Goal: Transaction & Acquisition: Purchase product/service

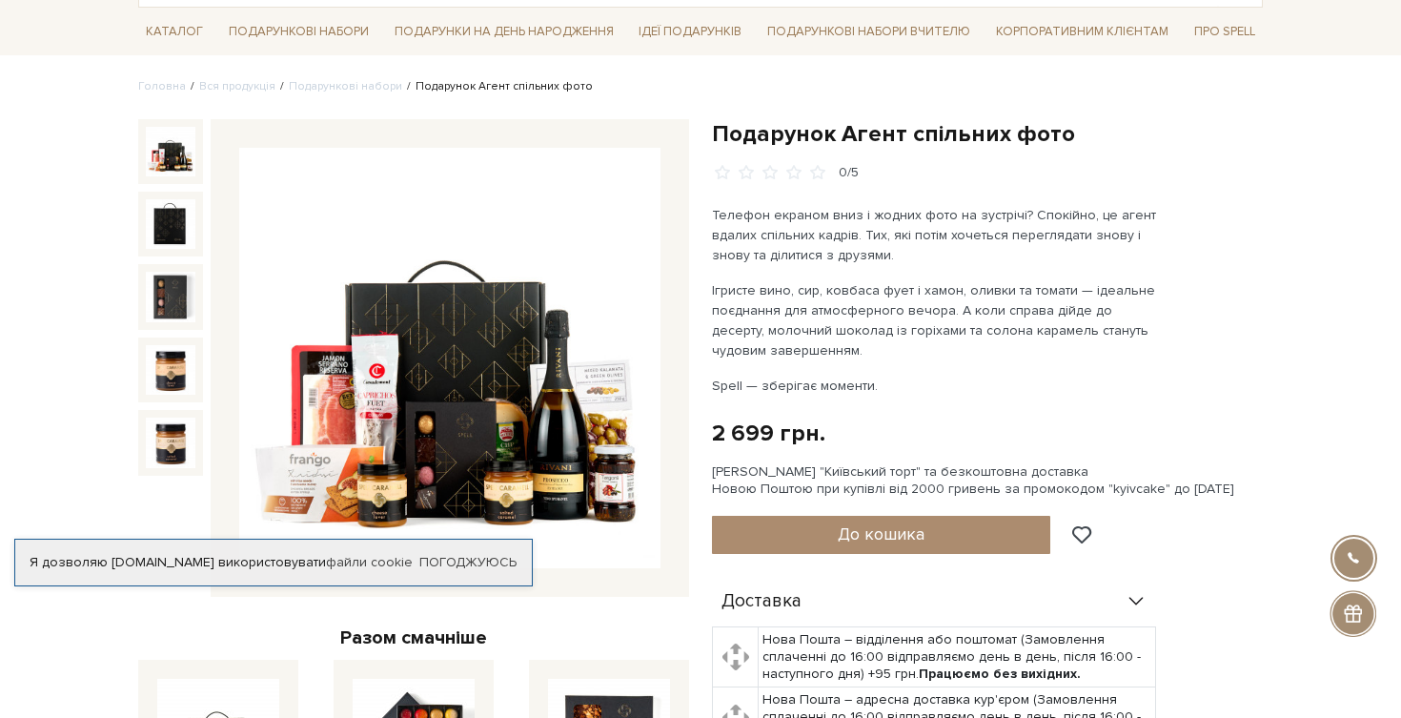
scroll to position [152, 0]
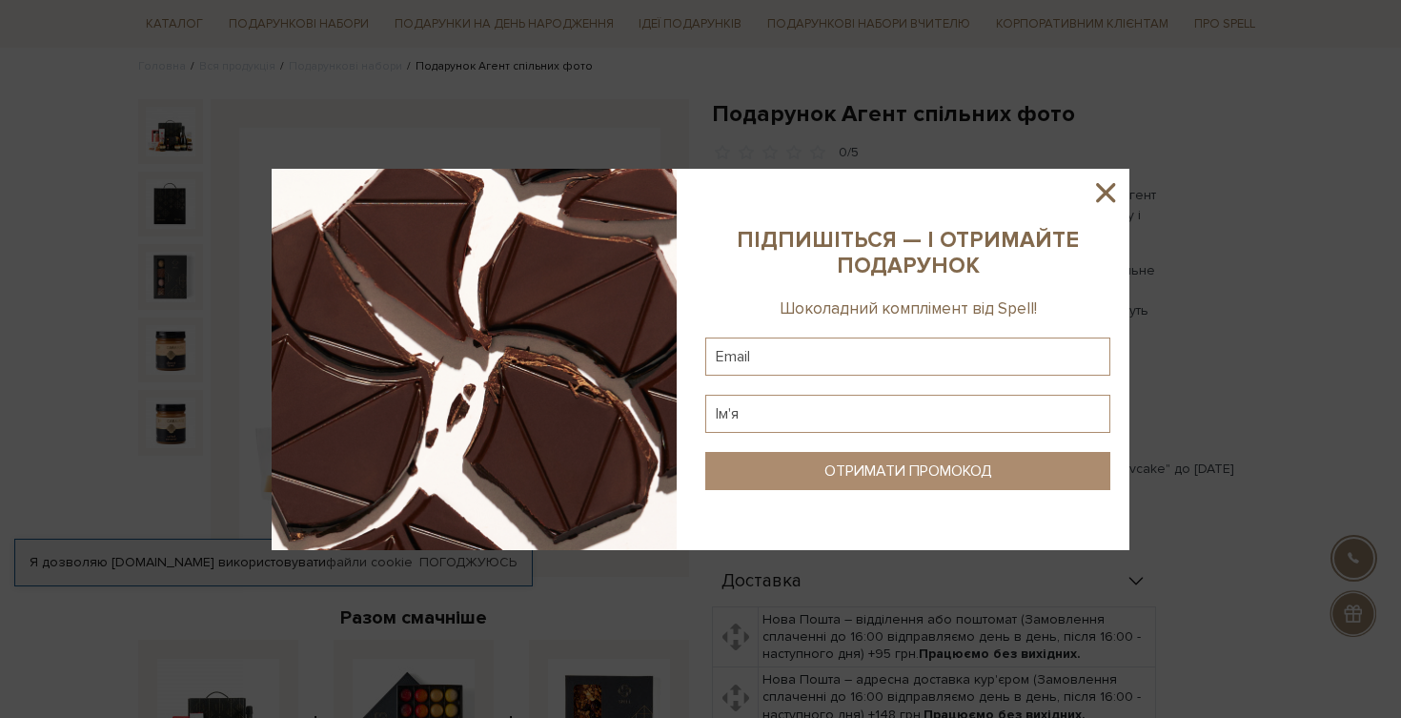
click at [1101, 186] on icon at bounding box center [1105, 192] width 19 height 19
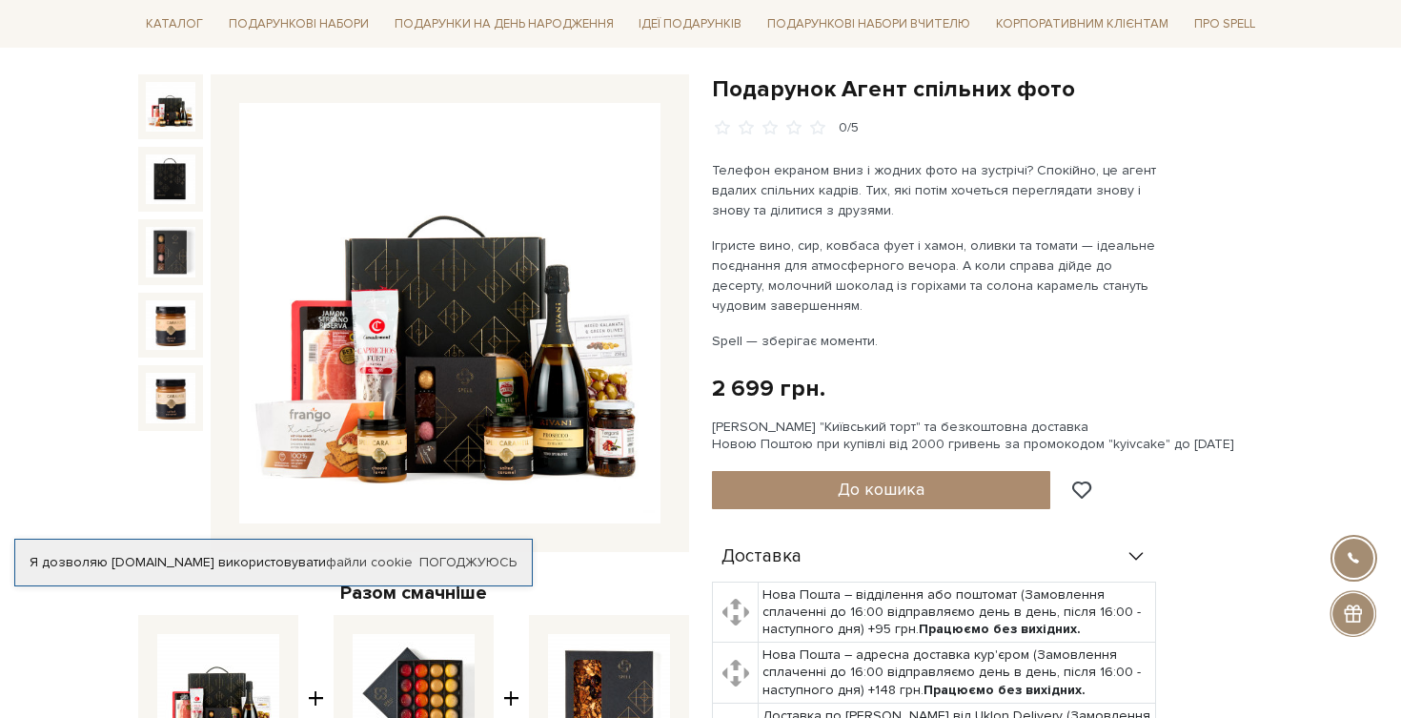
scroll to position [182, 0]
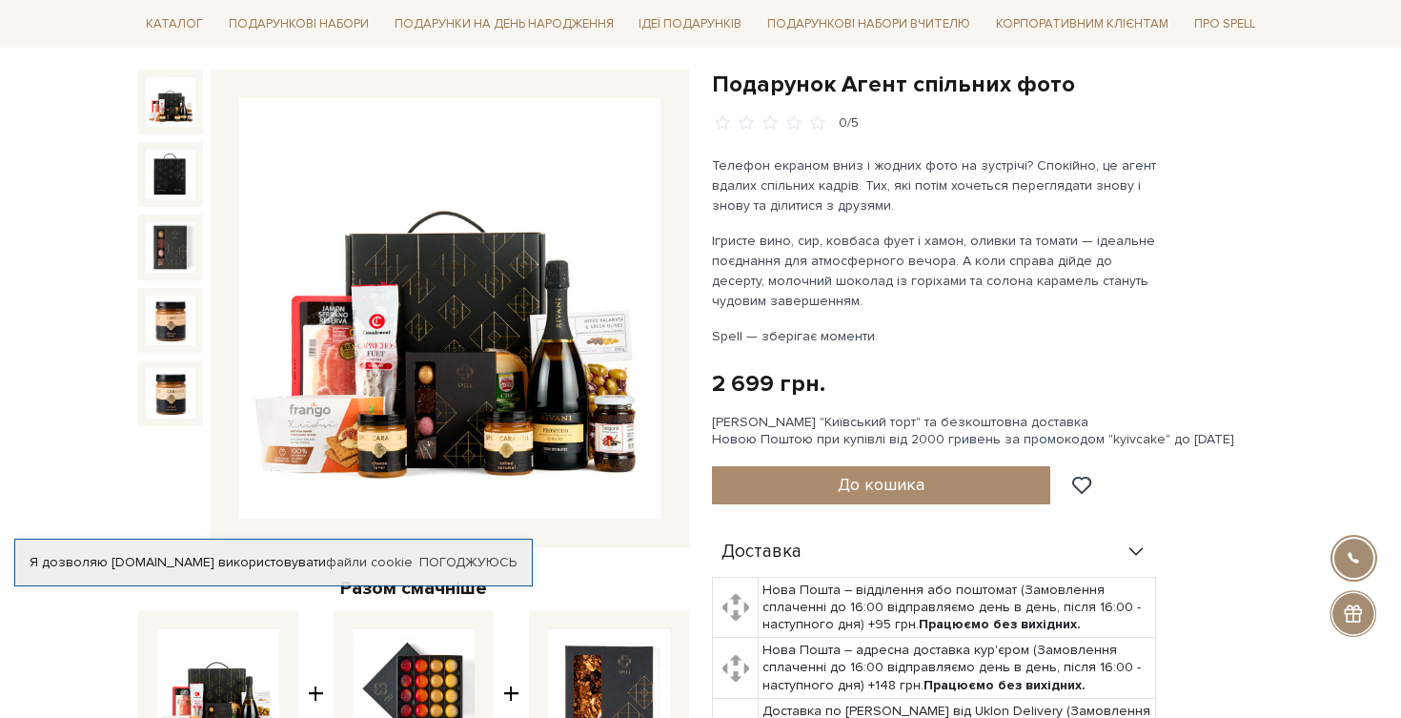
click at [173, 106] on img at bounding box center [171, 102] width 50 height 50
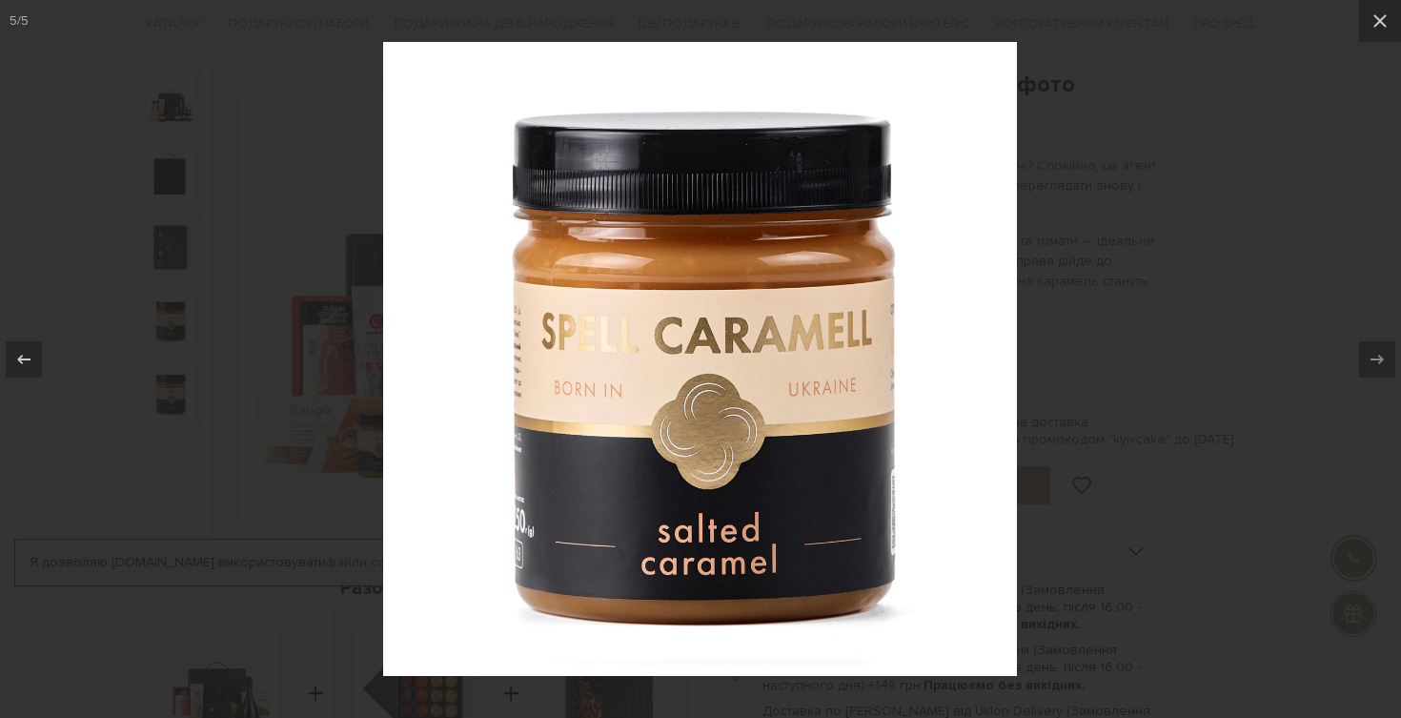
click at [1129, 300] on div at bounding box center [700, 359] width 1401 height 718
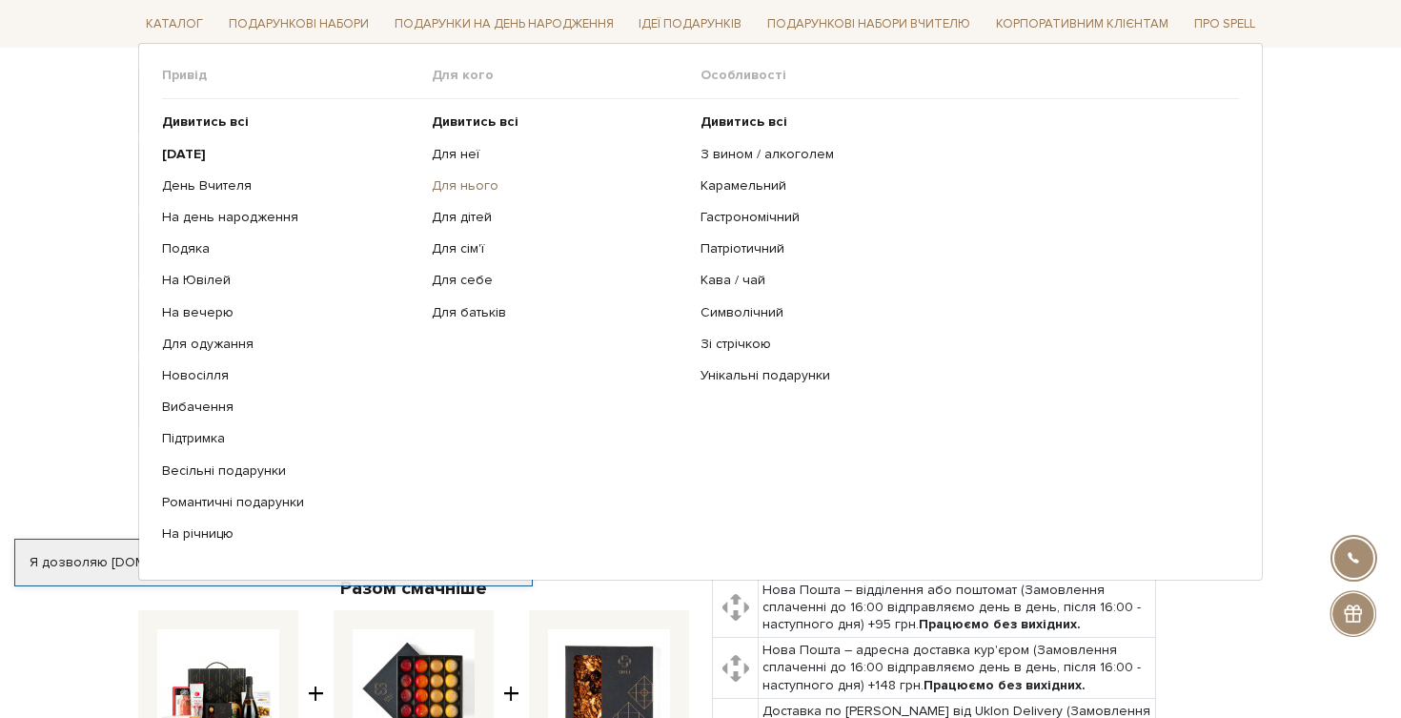
click at [471, 188] on link "Для нього" at bounding box center [559, 185] width 255 height 17
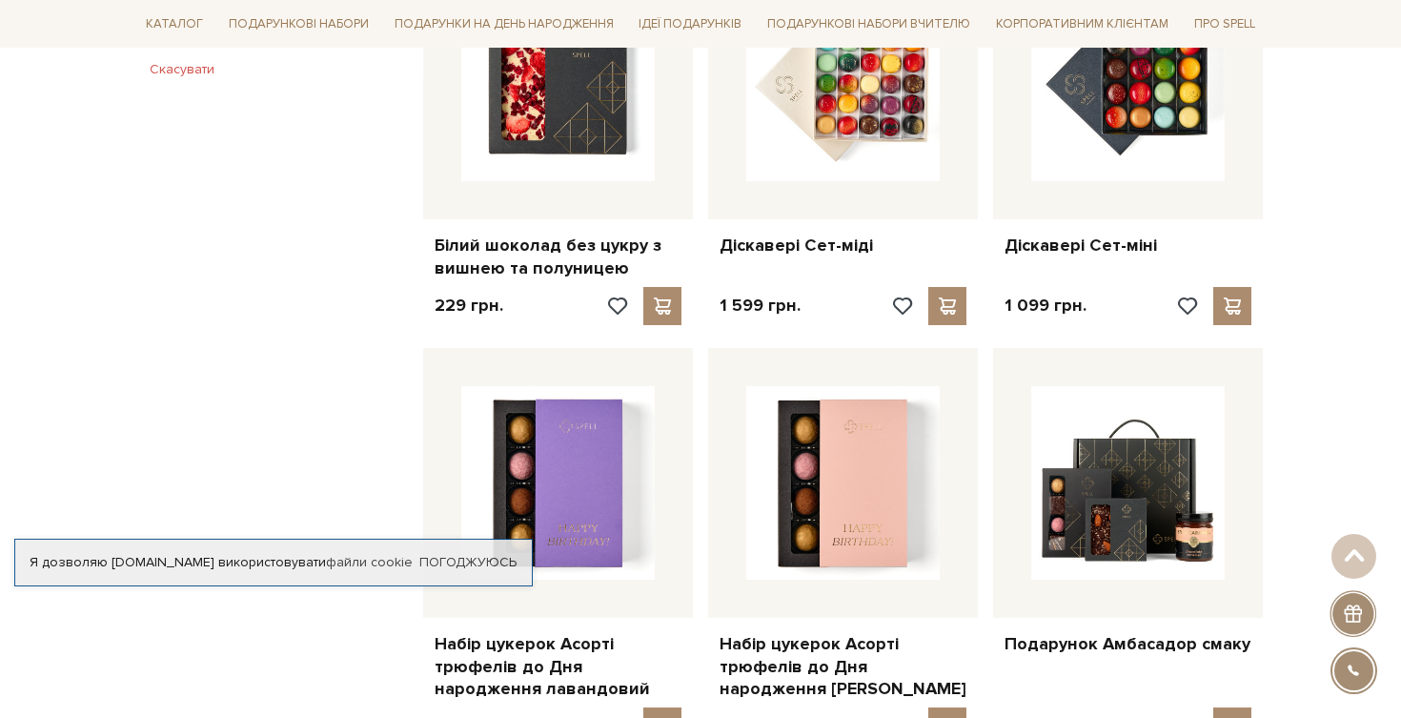
scroll to position [1229, 0]
